Goal: Task Accomplishment & Management: Manage account settings

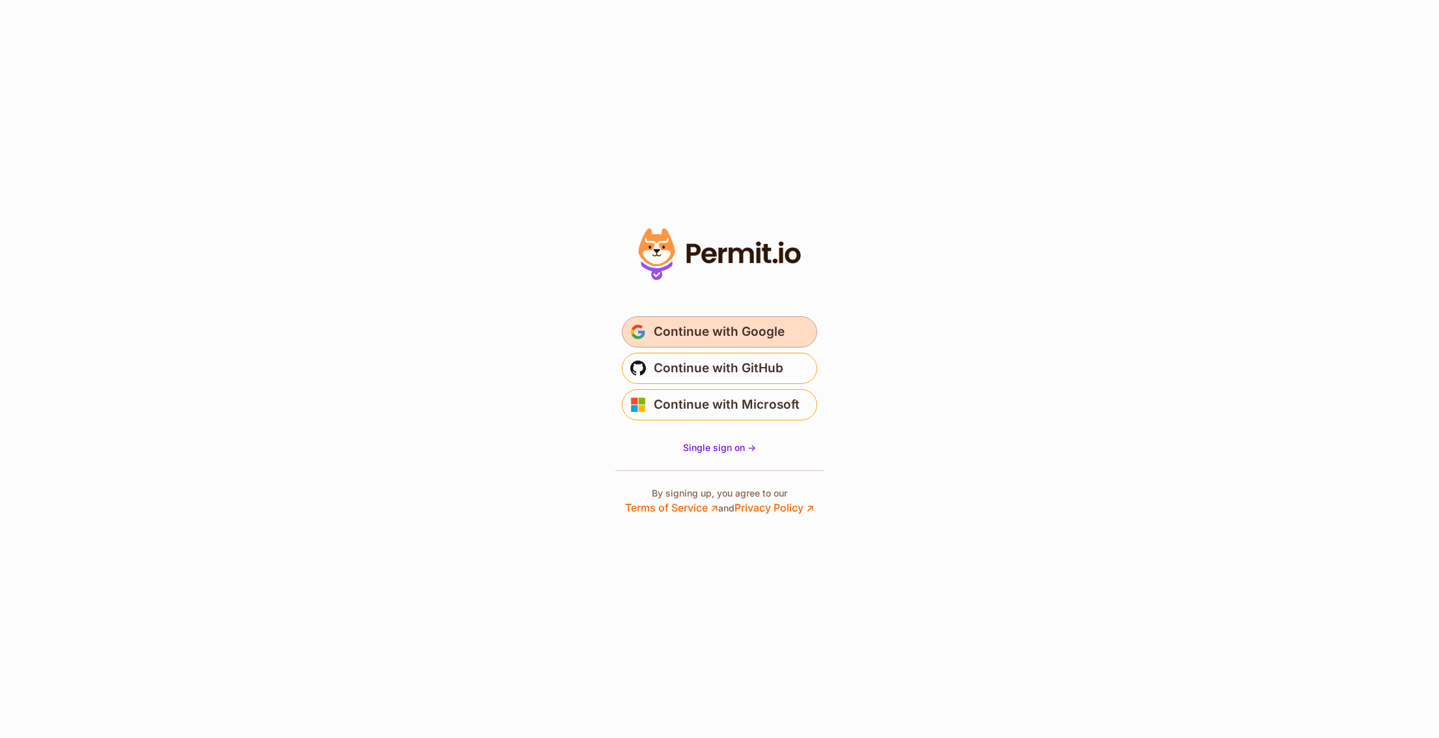
click at [746, 341] on span "Continue with Google" at bounding box center [719, 332] width 131 height 21
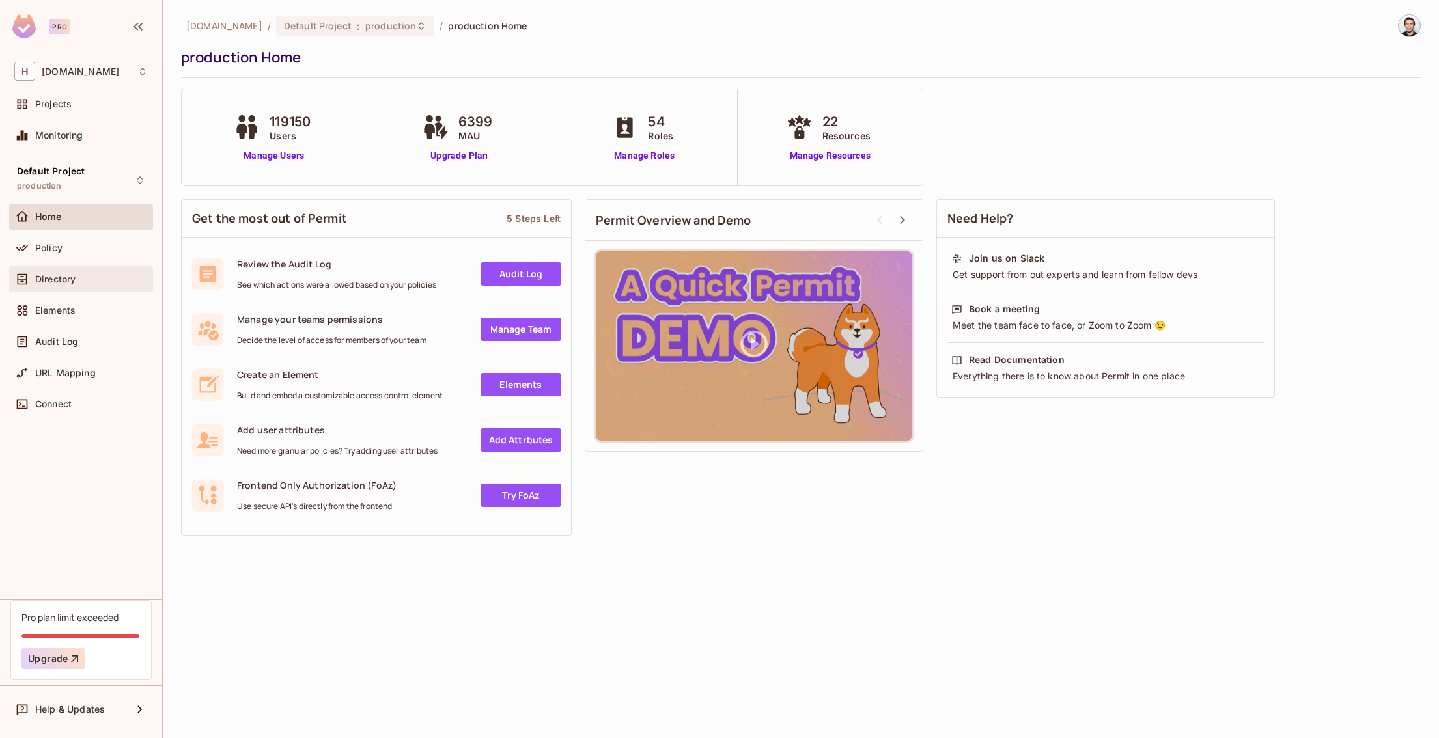
click at [38, 278] on span "Directory" at bounding box center [55, 279] width 40 height 10
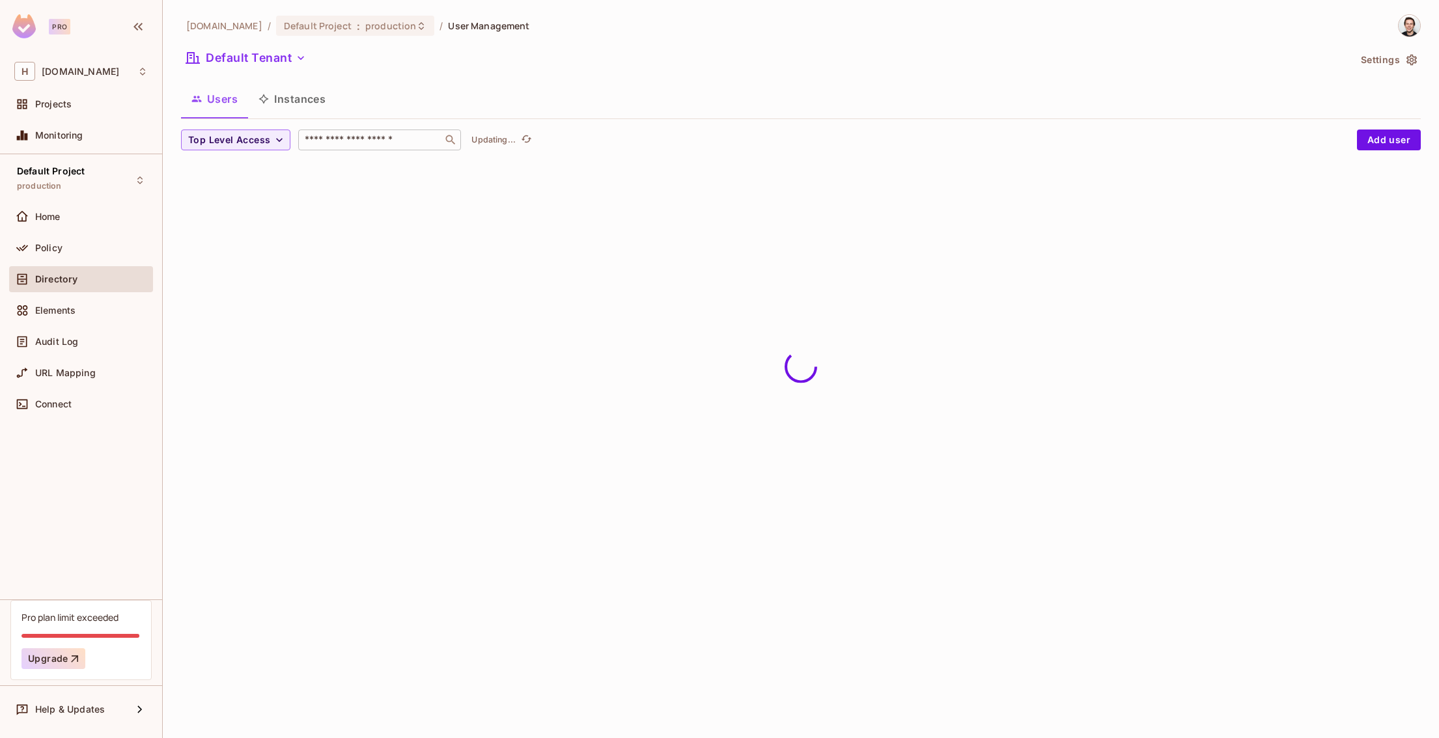
click at [340, 136] on input "text" at bounding box center [370, 139] width 137 height 13
click at [72, 253] on div "Policy" at bounding box center [80, 248] width 133 height 16
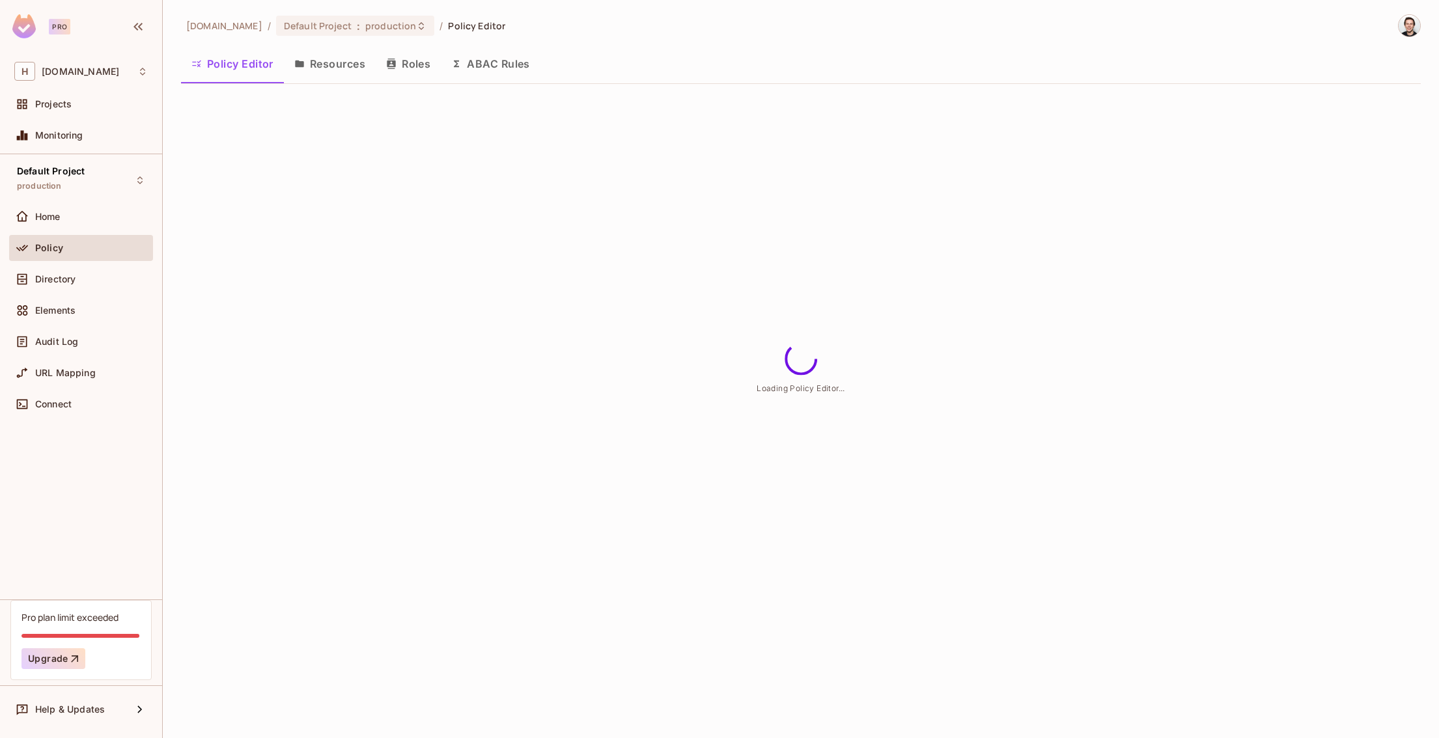
click at [399, 59] on button "Roles" at bounding box center [408, 64] width 65 height 33
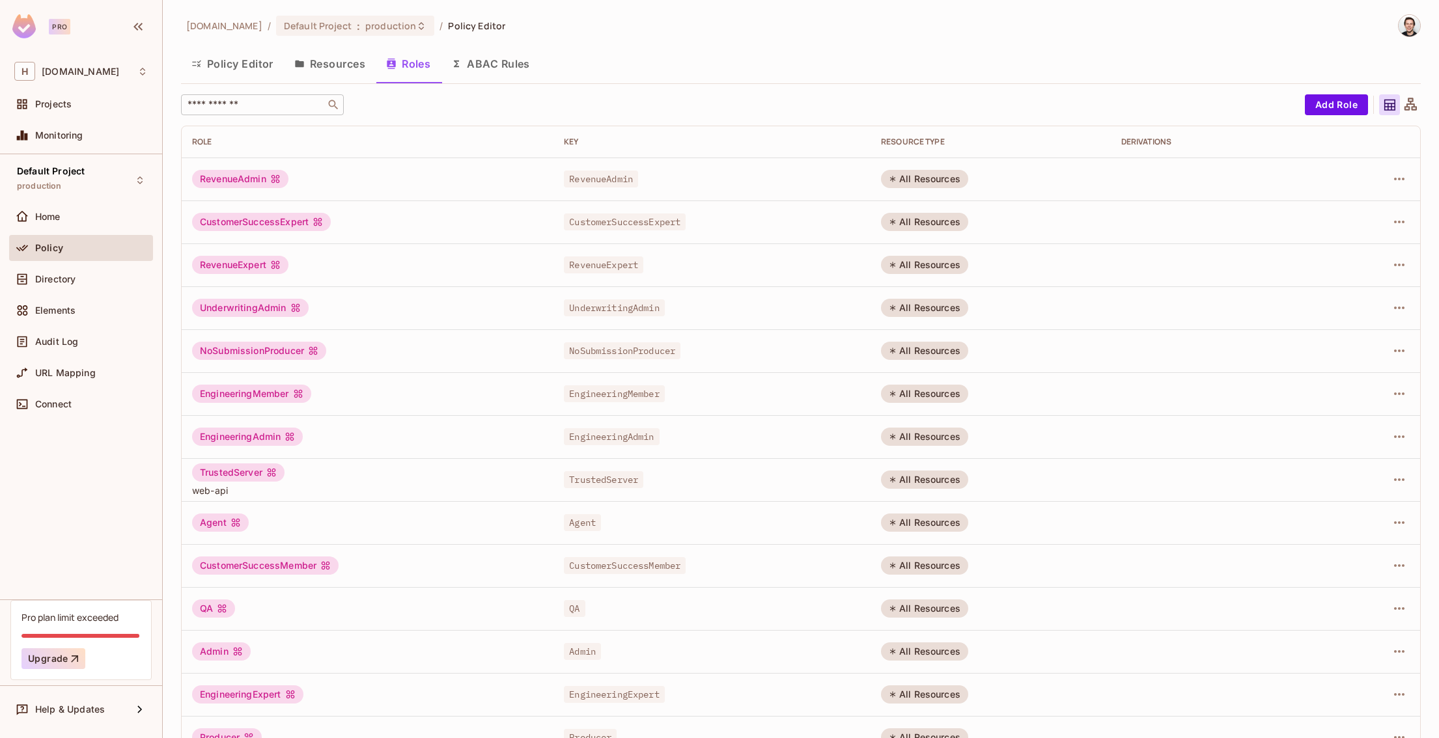
click at [282, 104] on input "text" at bounding box center [253, 104] width 137 height 13
type input "***"
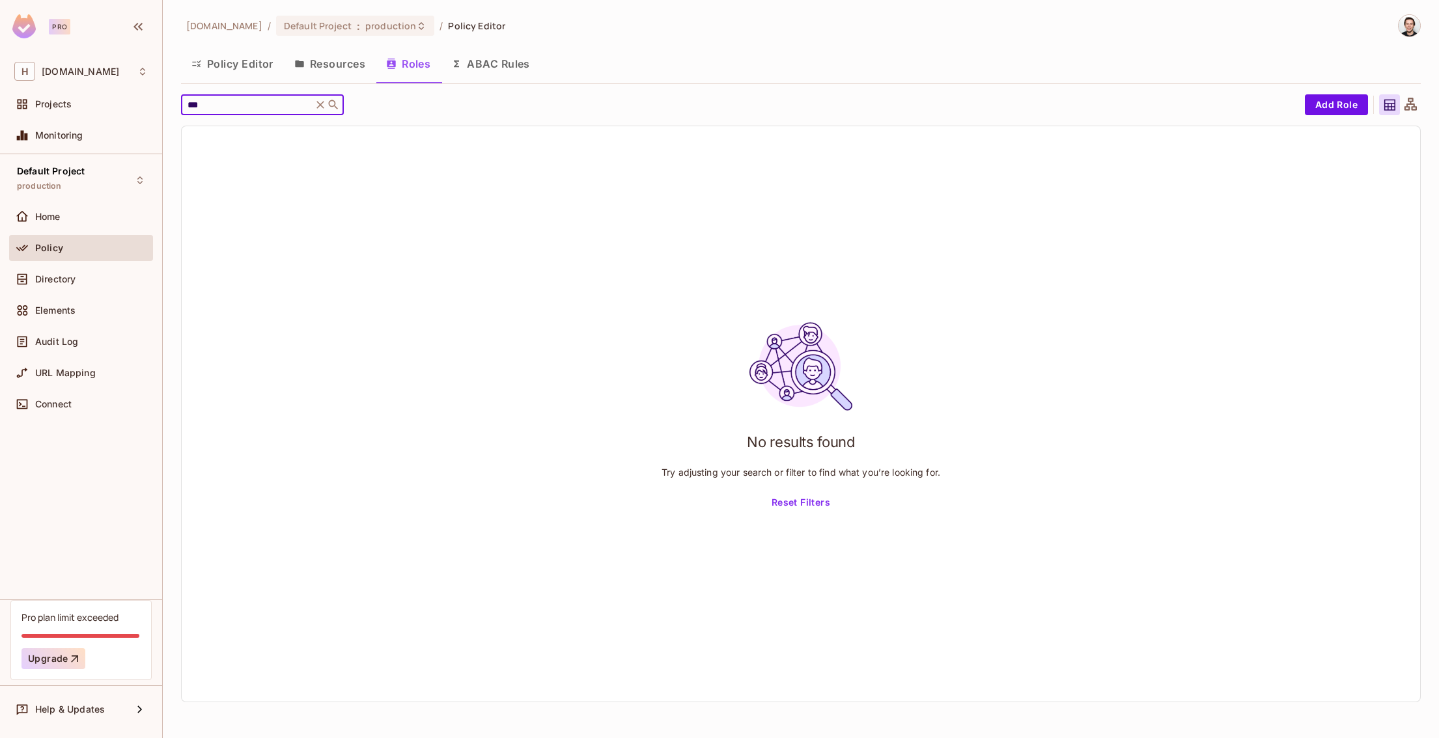
drag, startPoint x: 205, startPoint y: 102, endPoint x: 167, endPoint y: 93, distance: 39.3
click at [167, 93] on div "[DOMAIN_NAME] / Default Project : production / Policy Editor Policy Editor Reso…" at bounding box center [801, 369] width 1276 height 738
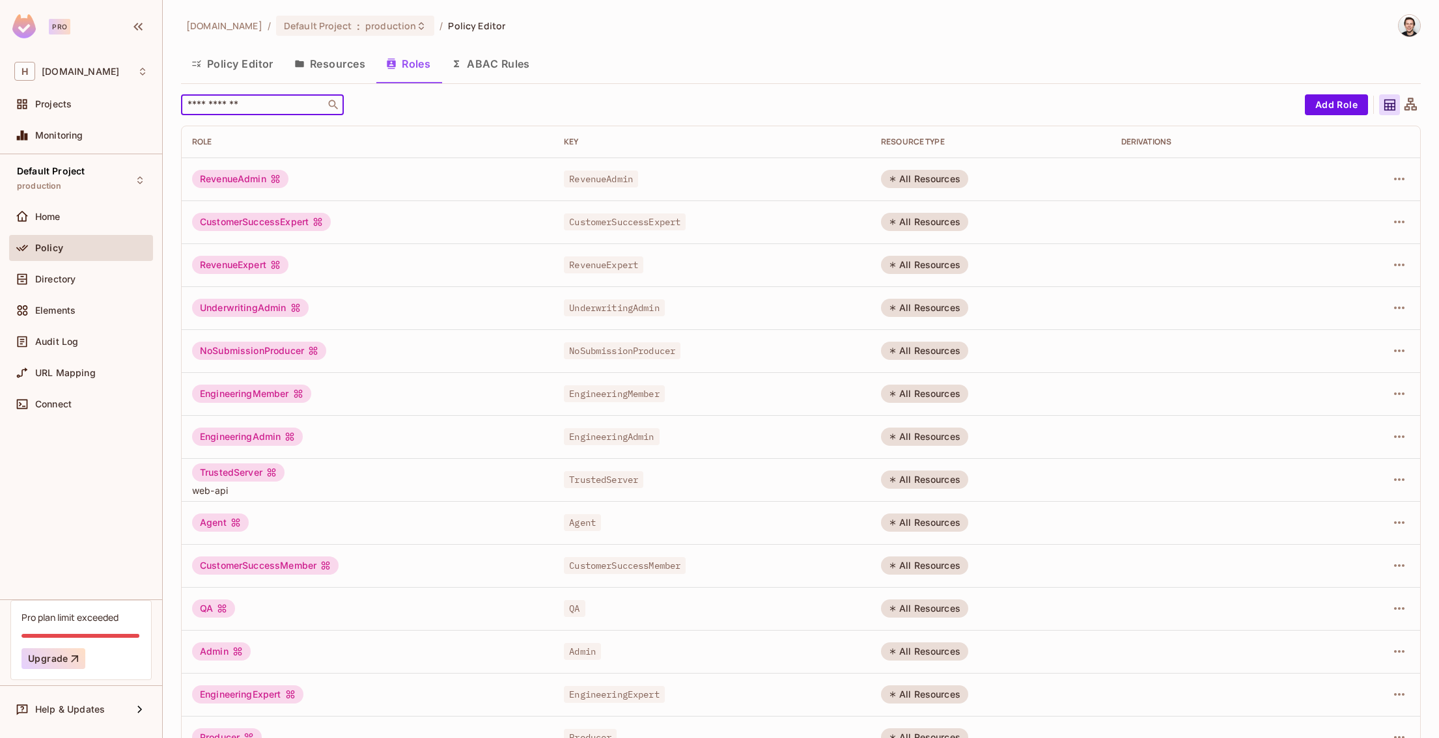
click at [223, 66] on button "Policy Editor" at bounding box center [232, 64] width 103 height 33
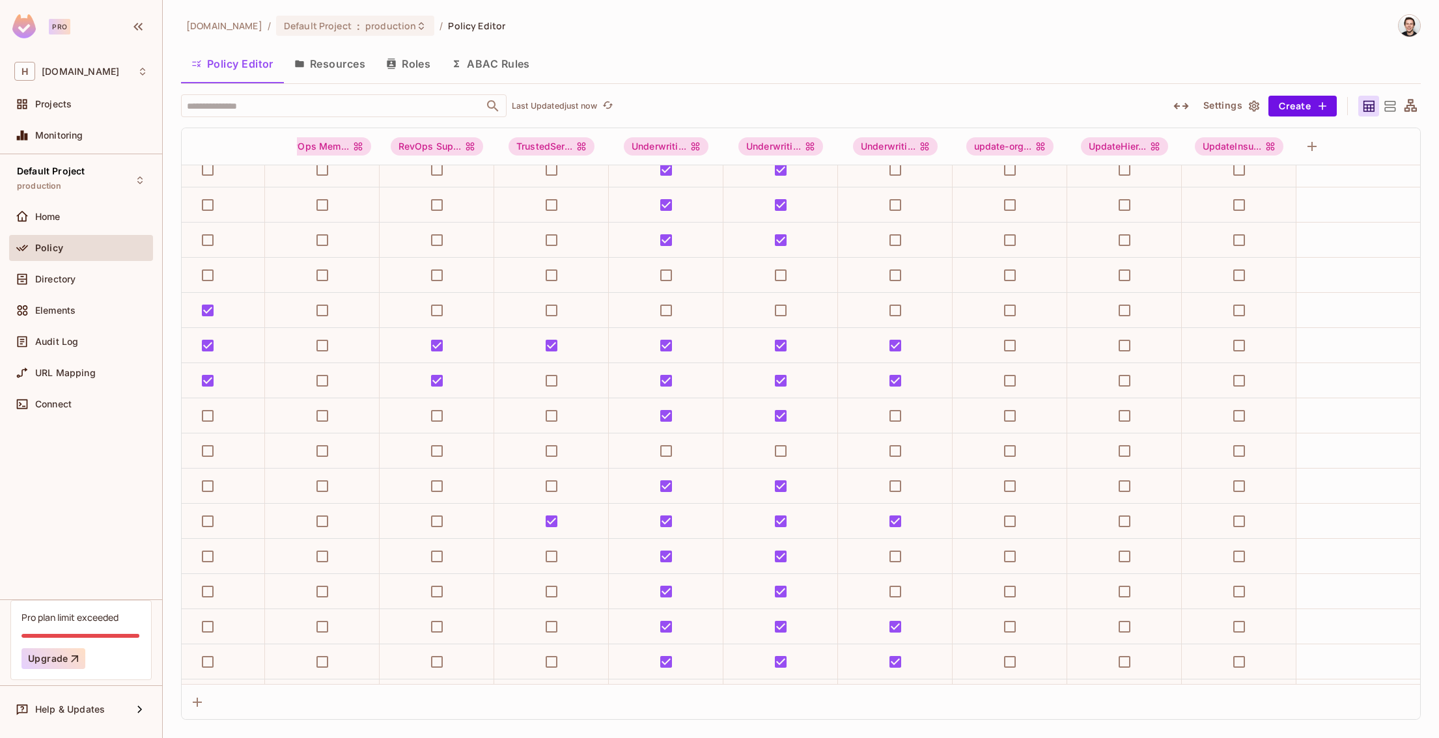
scroll to position [5436, 5210]
